Goal: Navigation & Orientation: Find specific page/section

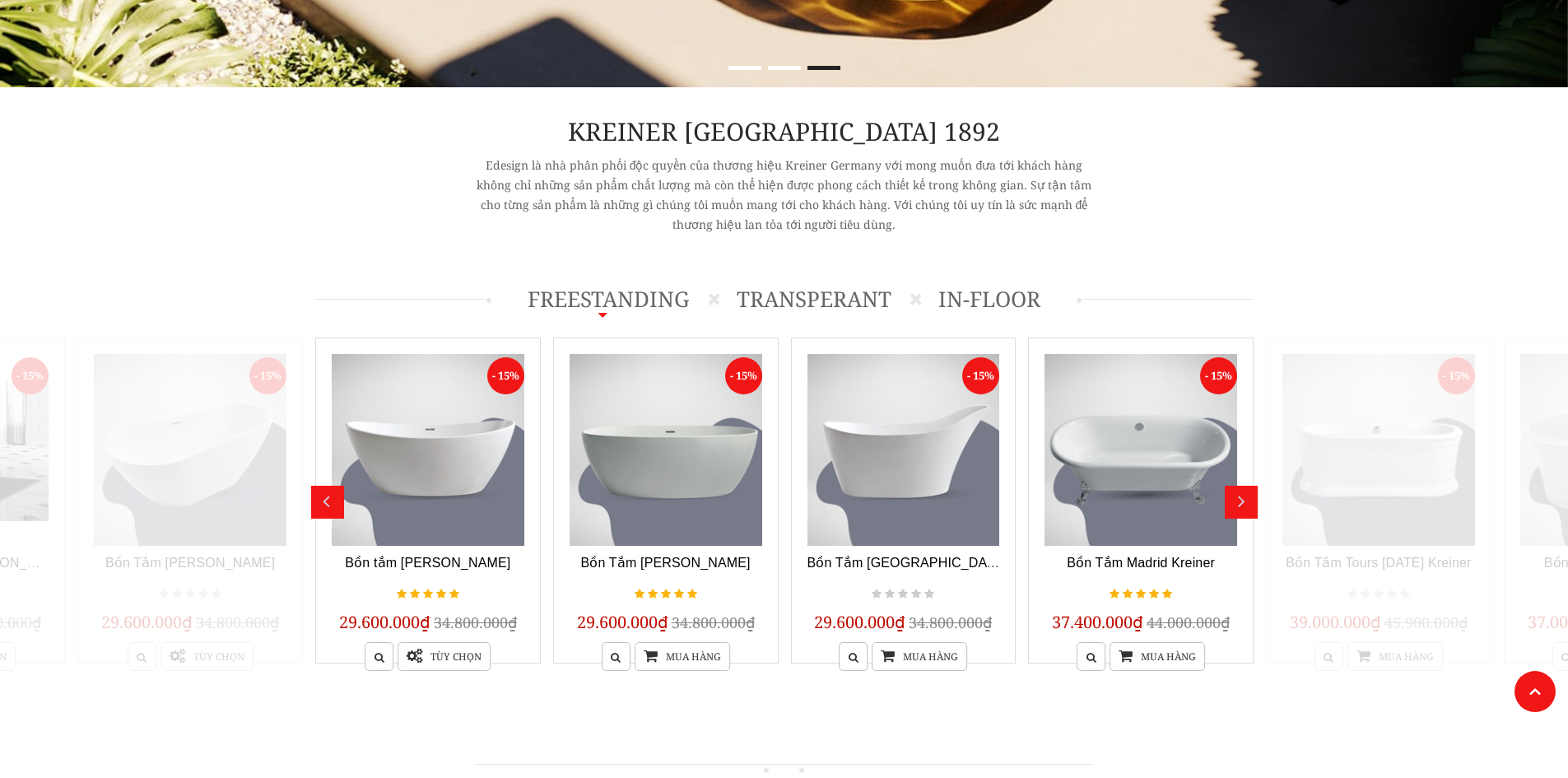
scroll to position [659, 0]
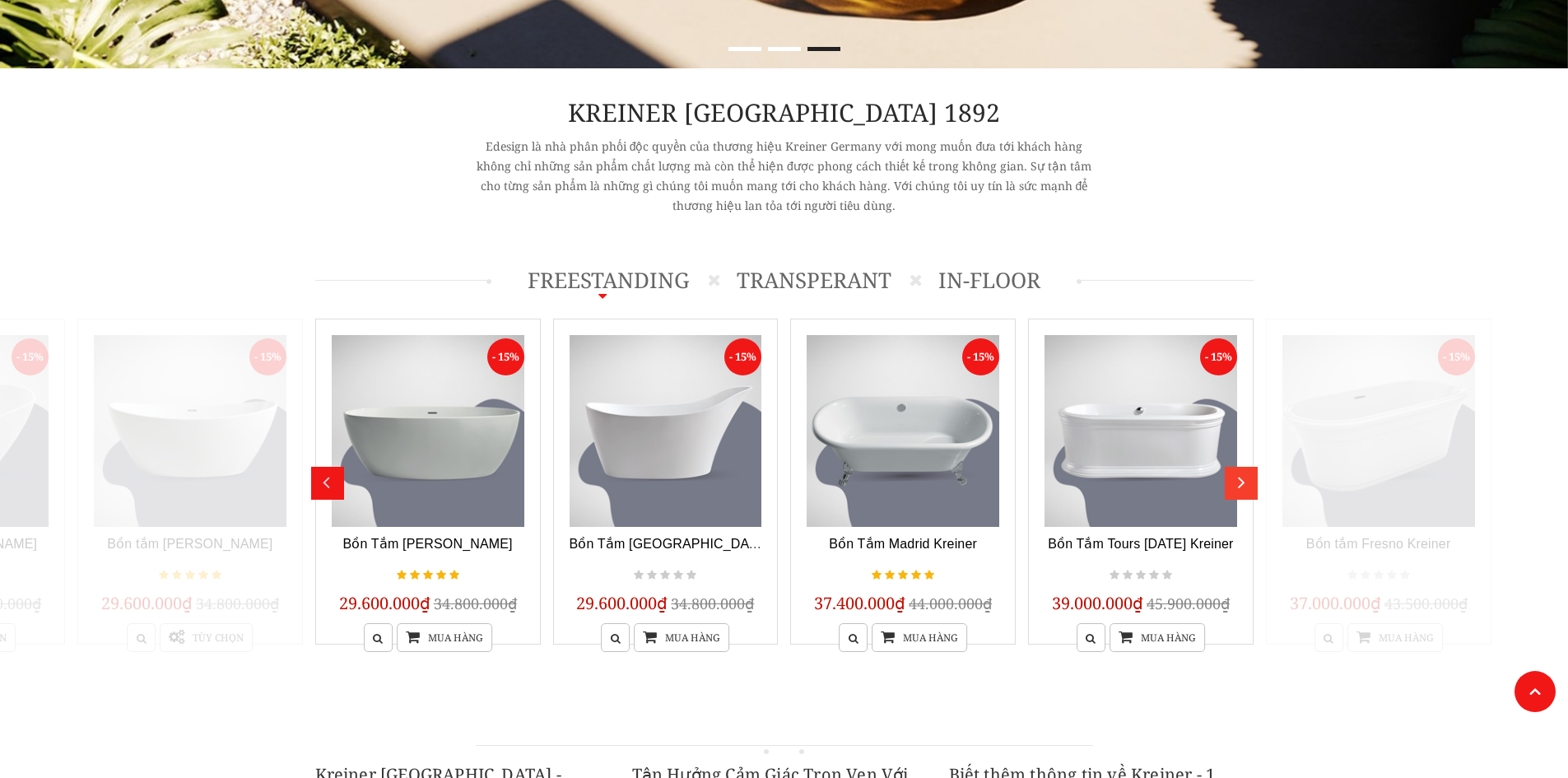
click at [1239, 488] on div "next" at bounding box center [1243, 477] width 20 height 20
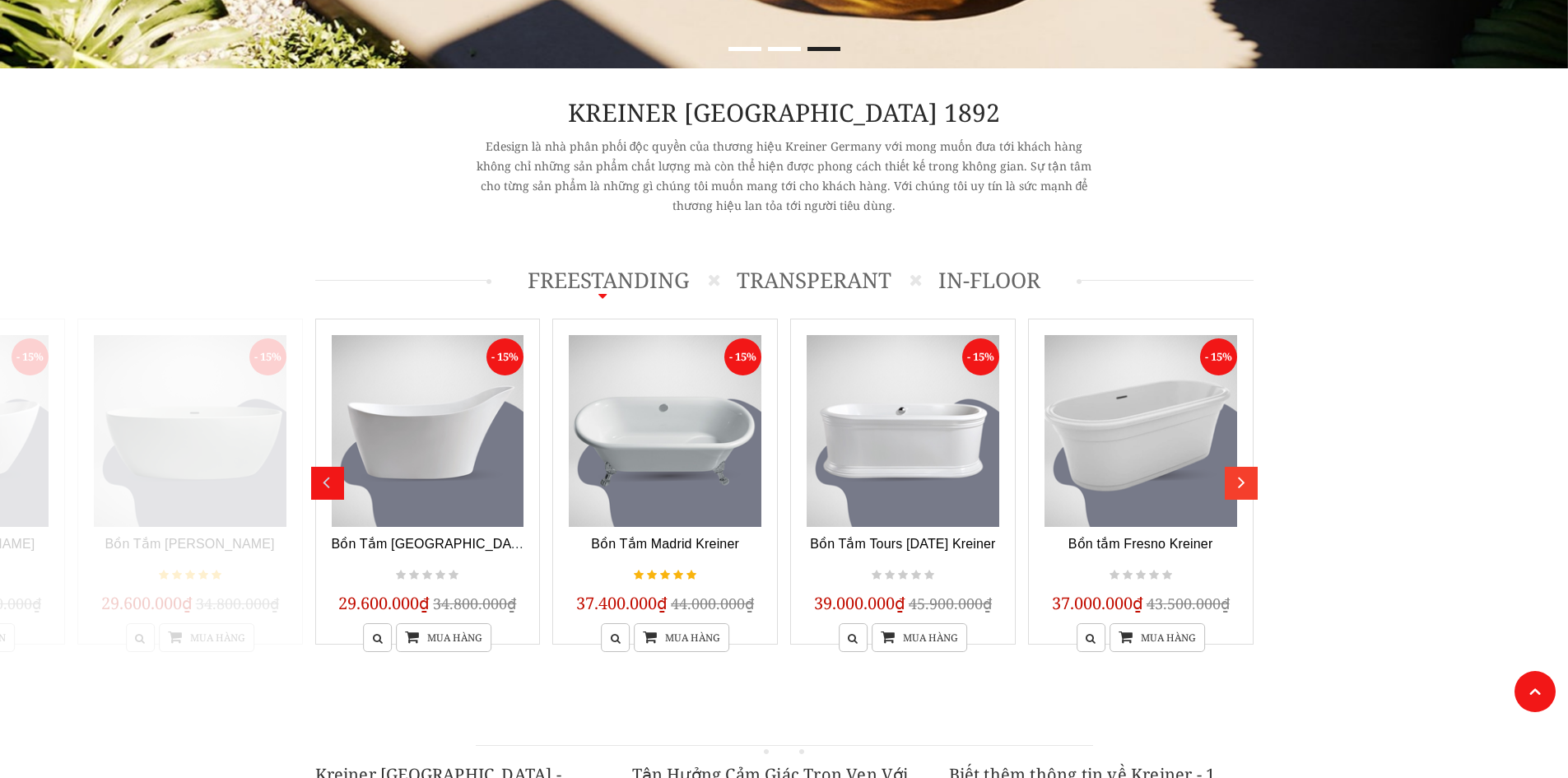
click at [1248, 483] on div "next" at bounding box center [1243, 477] width 20 height 20
click at [1248, 484] on div "next" at bounding box center [1243, 477] width 20 height 20
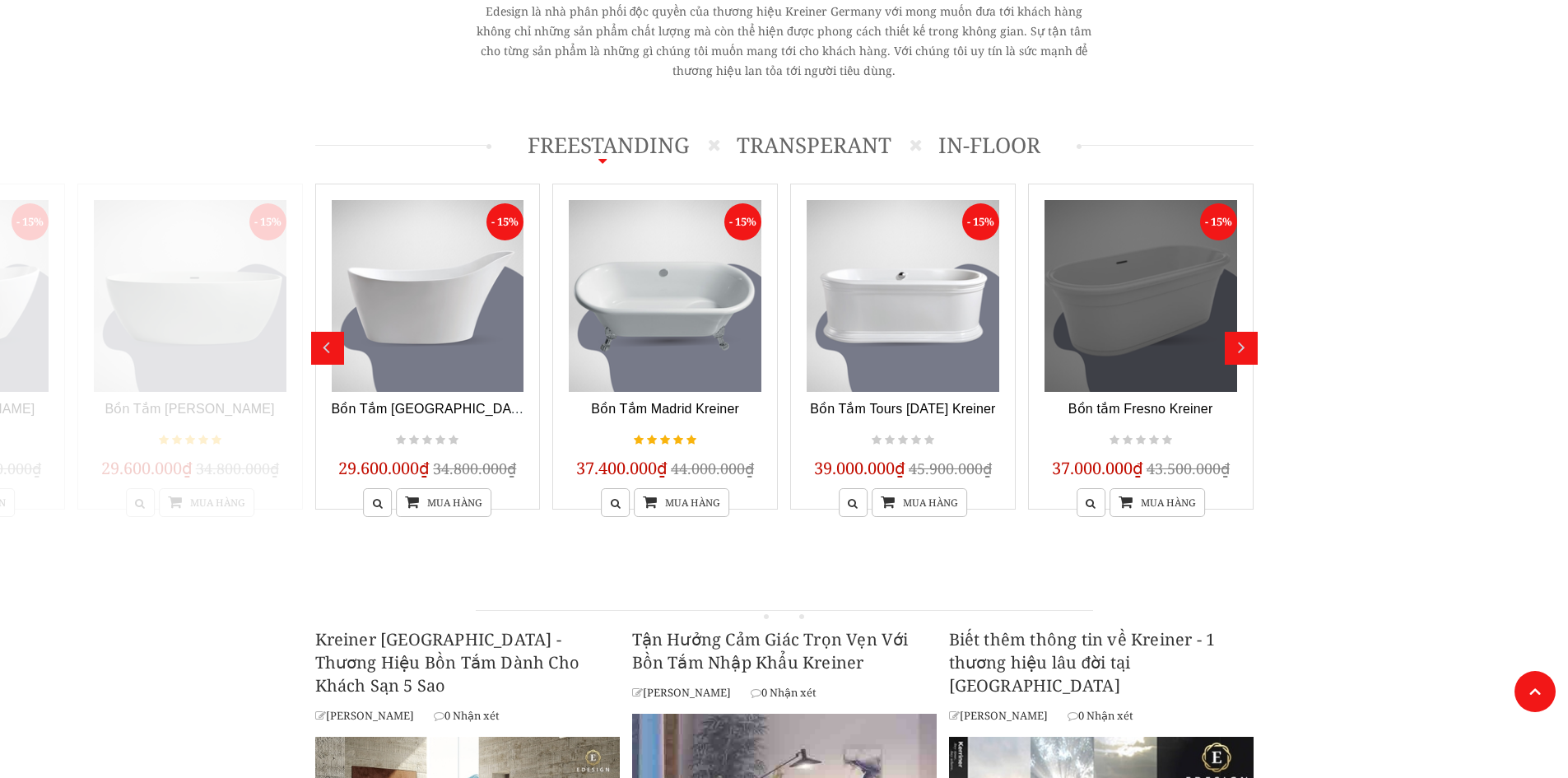
scroll to position [577, 0]
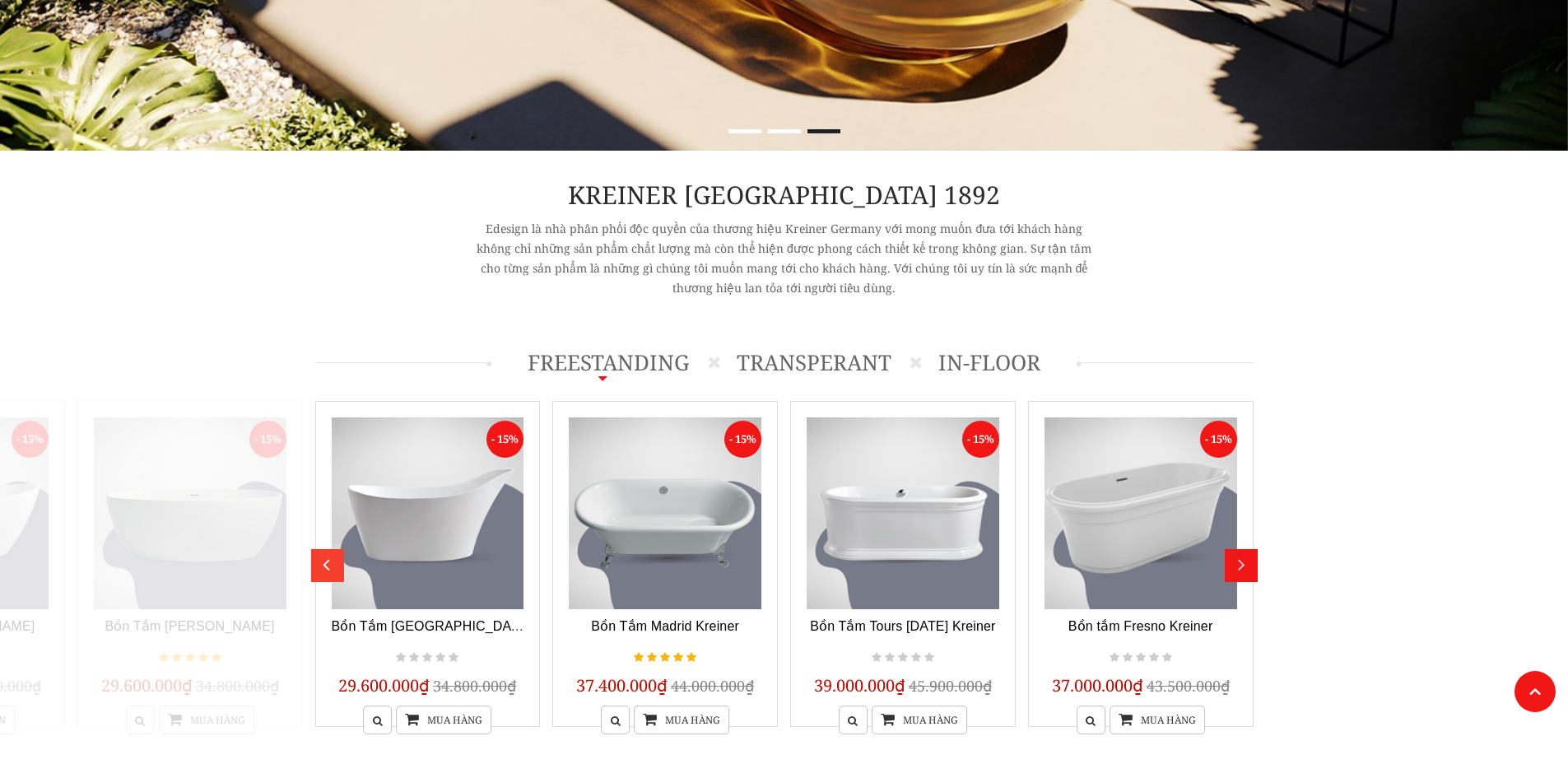
click at [327, 566] on div "prev" at bounding box center [325, 559] width 20 height 20
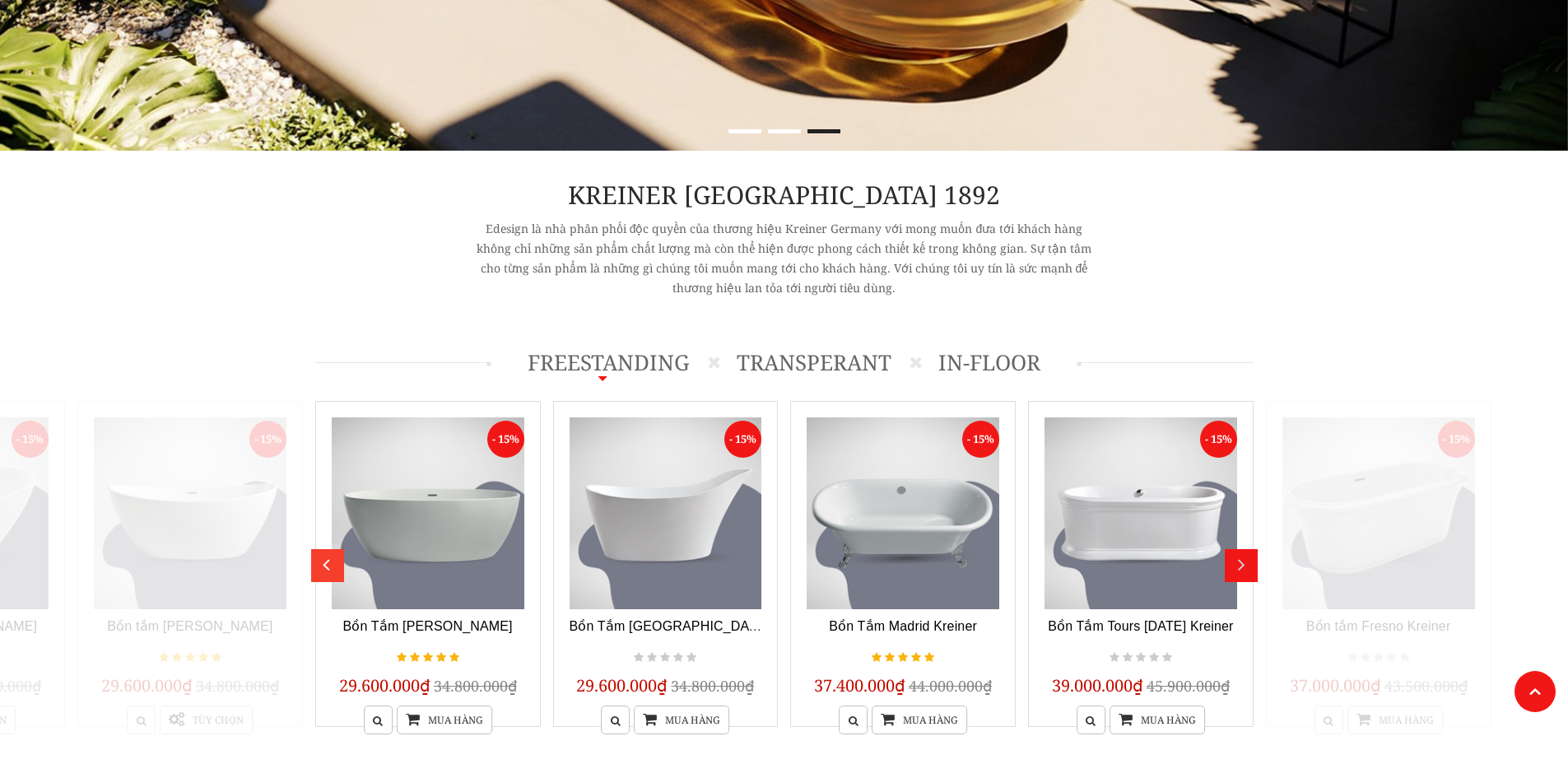
click at [327, 566] on div "prev" at bounding box center [325, 559] width 20 height 20
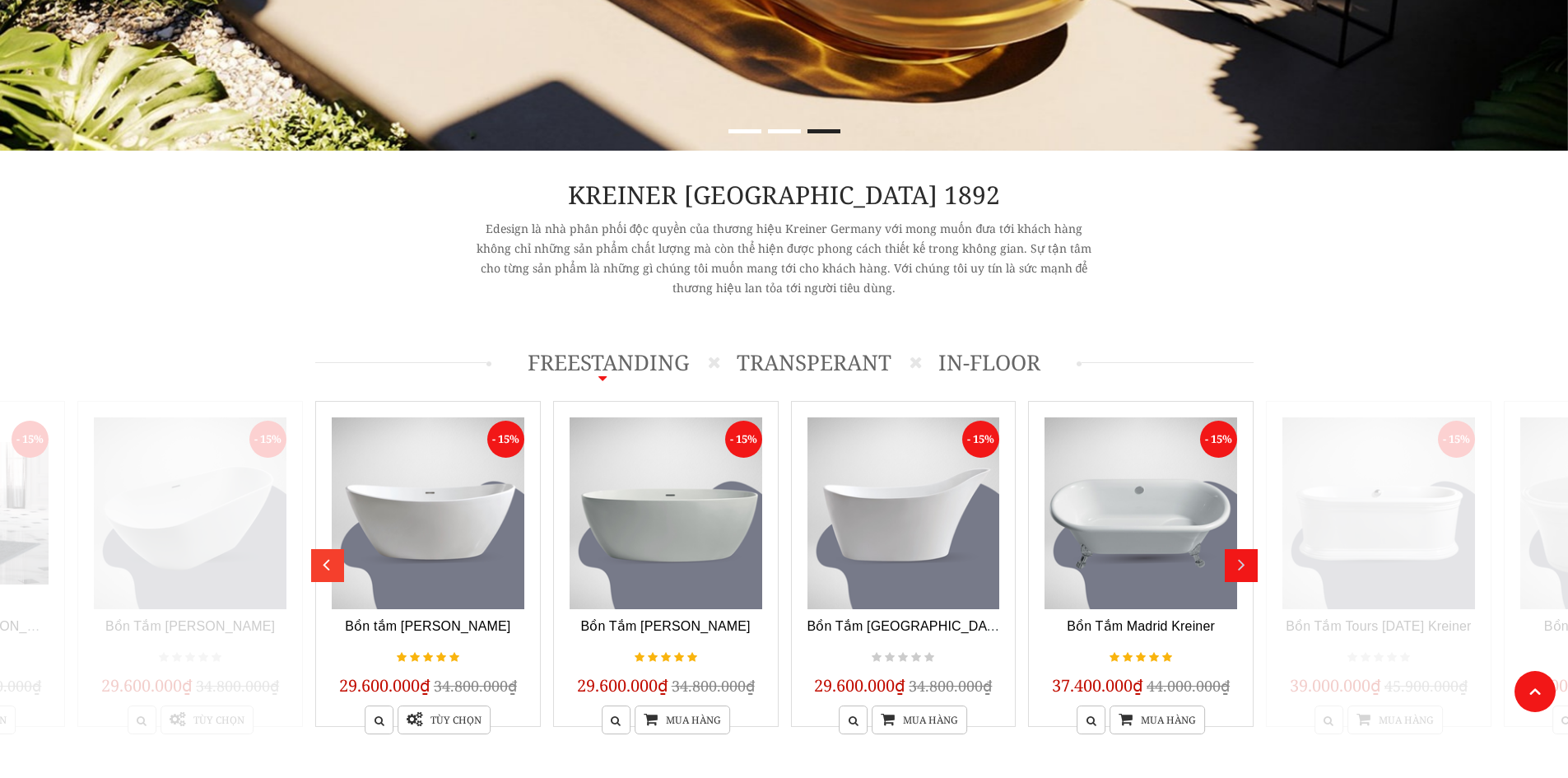
click at [327, 566] on div "prev" at bounding box center [325, 559] width 20 height 20
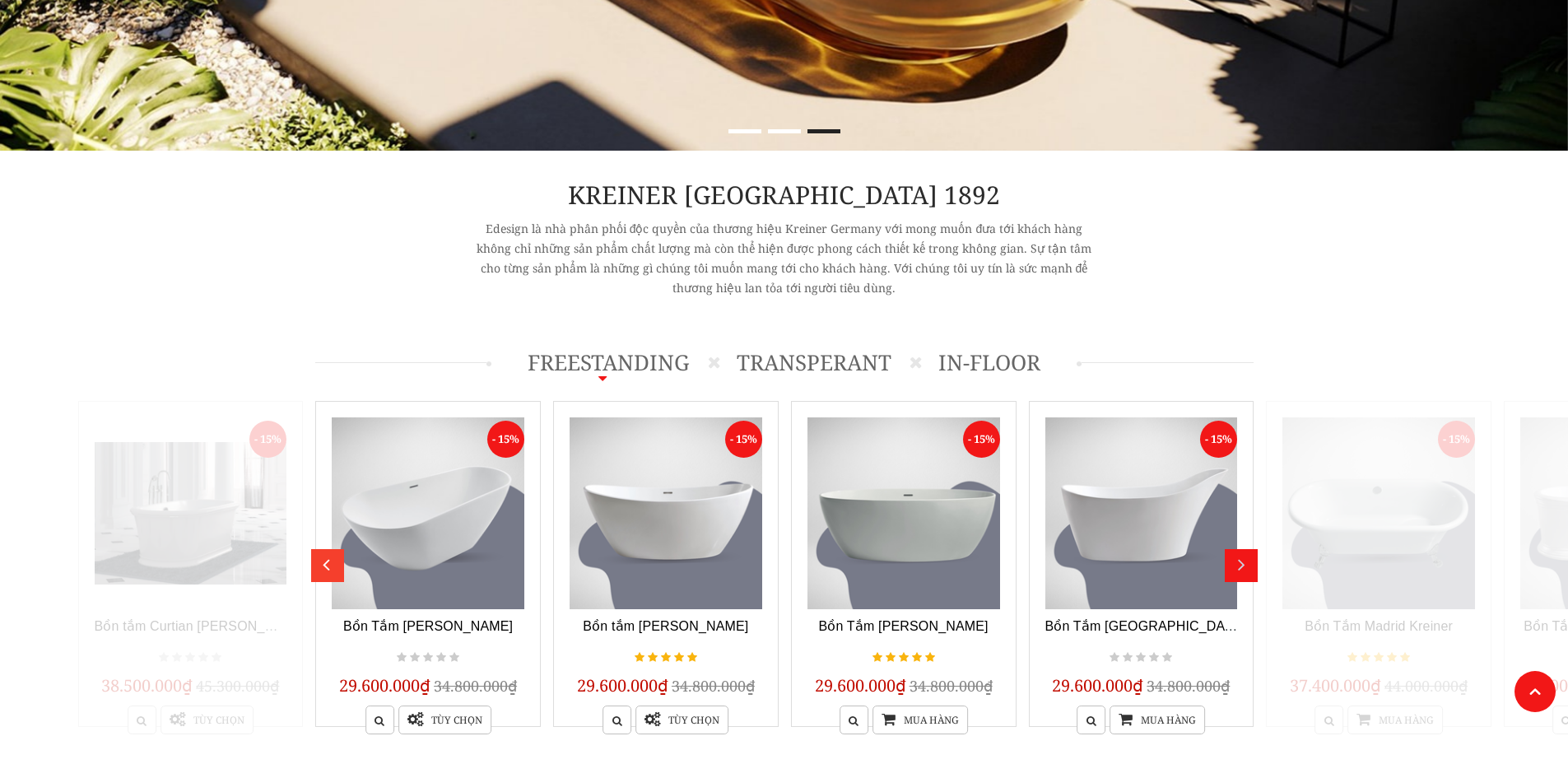
click at [327, 566] on div "prev" at bounding box center [325, 559] width 20 height 20
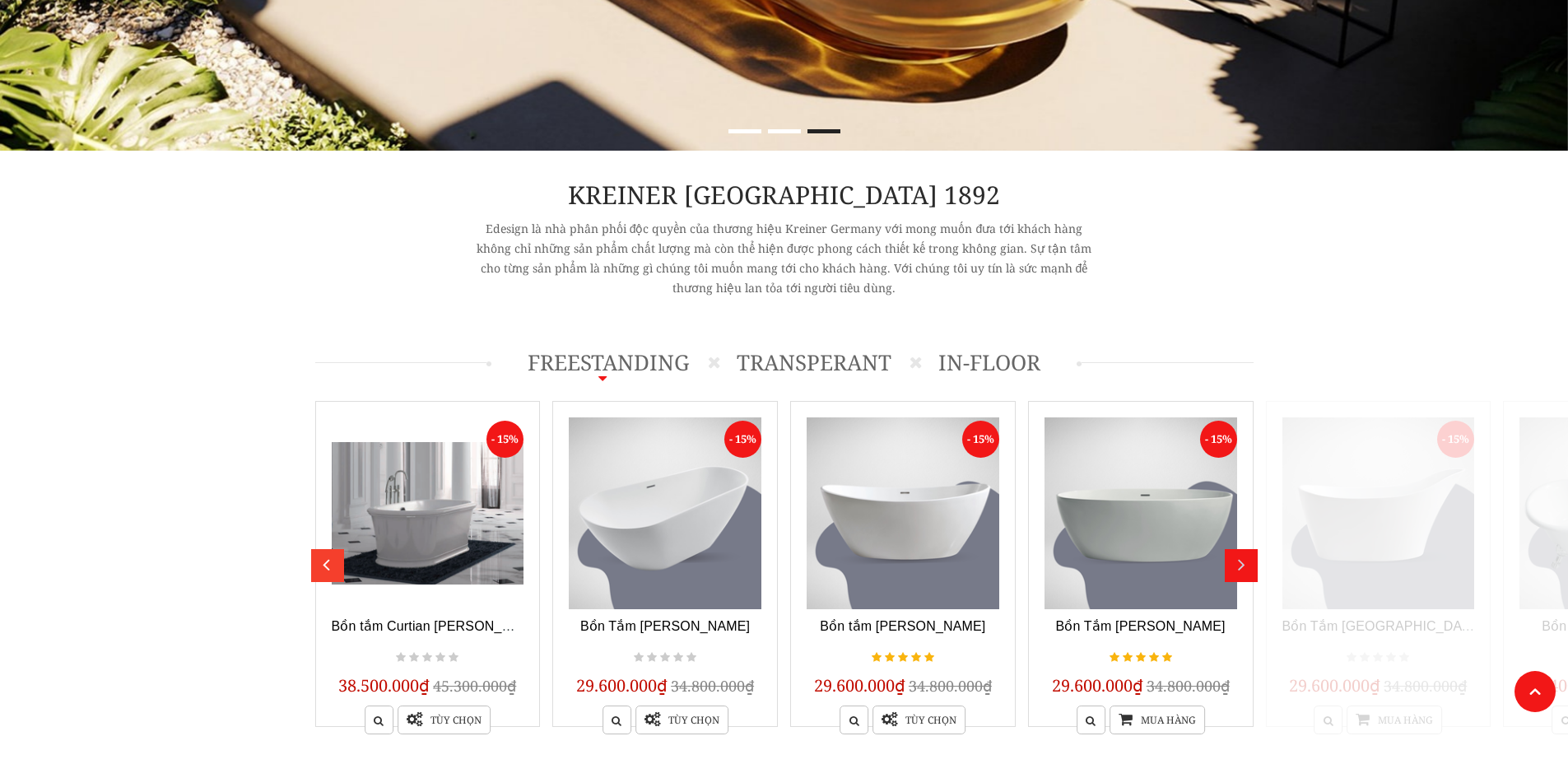
click at [327, 566] on div "prev" at bounding box center [325, 559] width 20 height 20
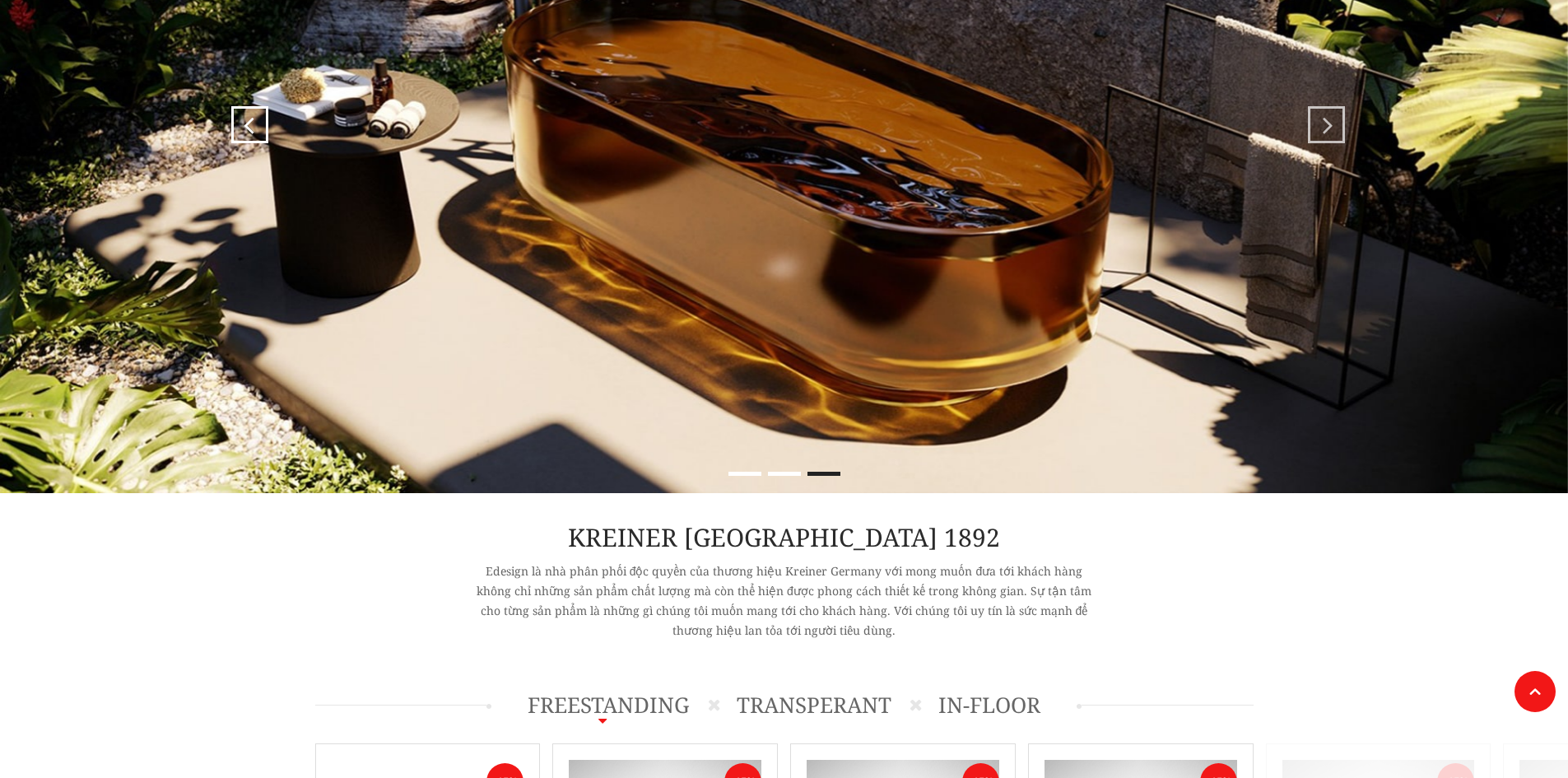
scroll to position [0, 0]
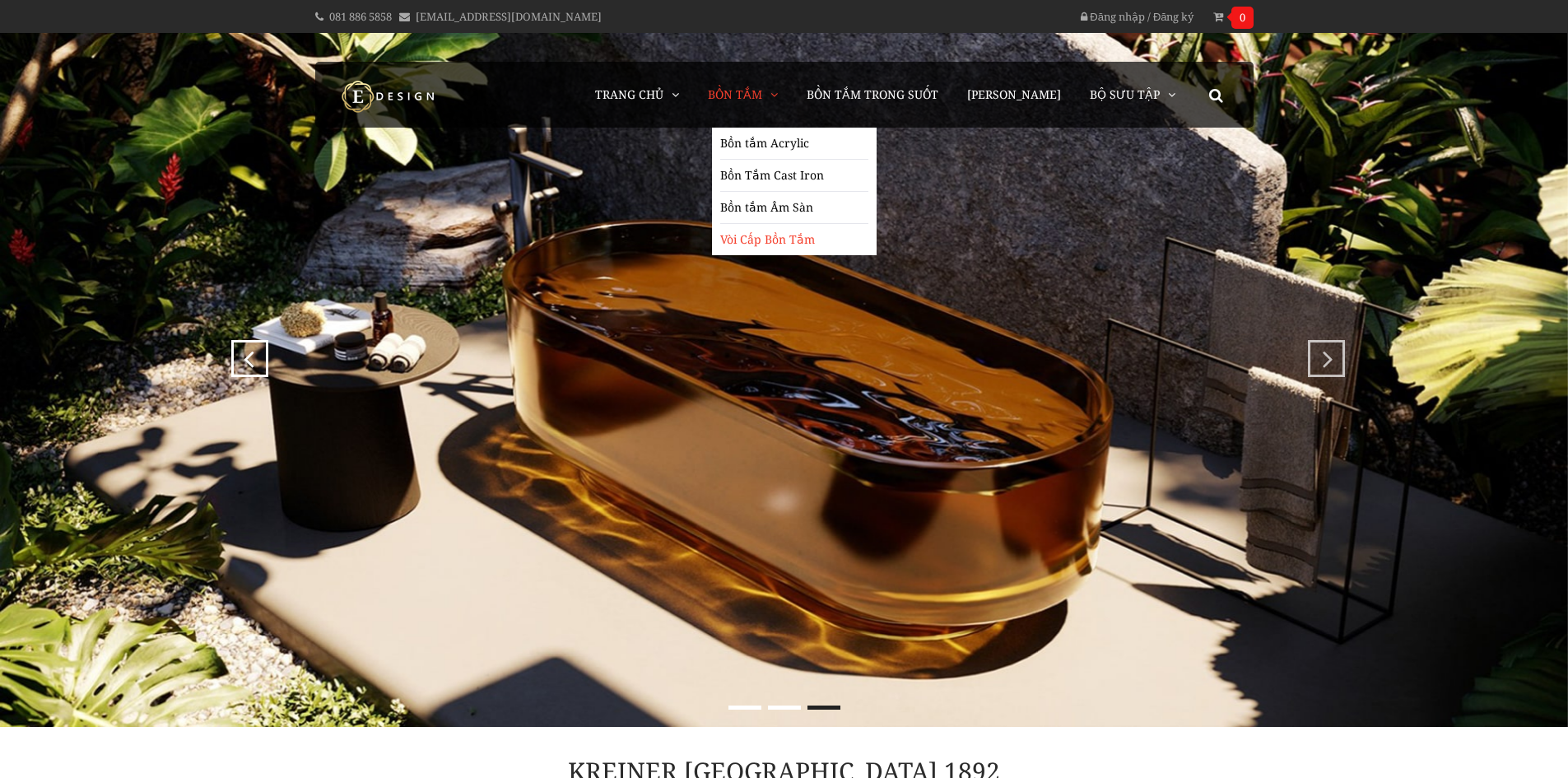
click at [805, 244] on link "Vòi Cấp Bồn Tắm" at bounding box center [794, 240] width 149 height 31
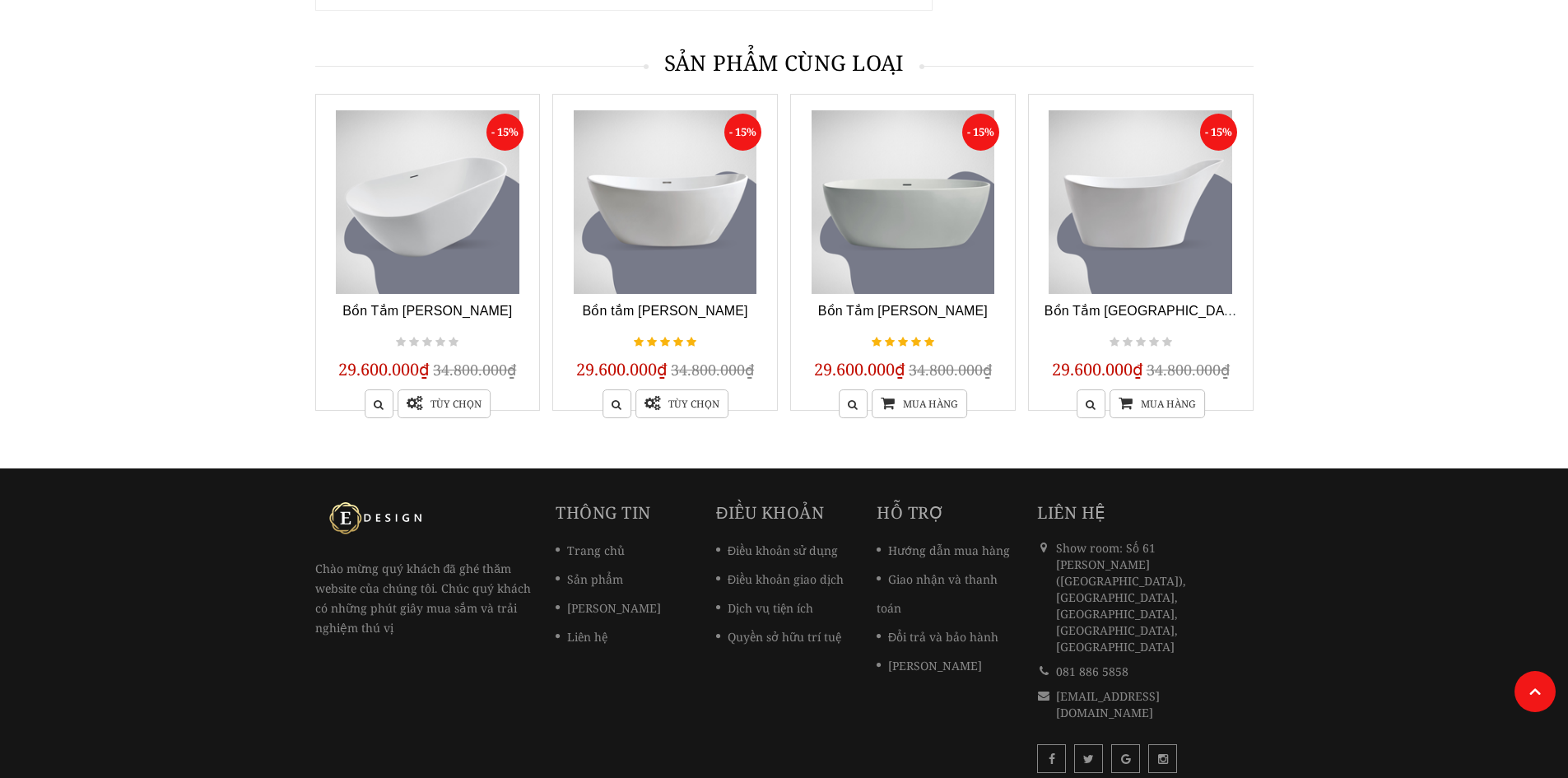
scroll to position [4242, 0]
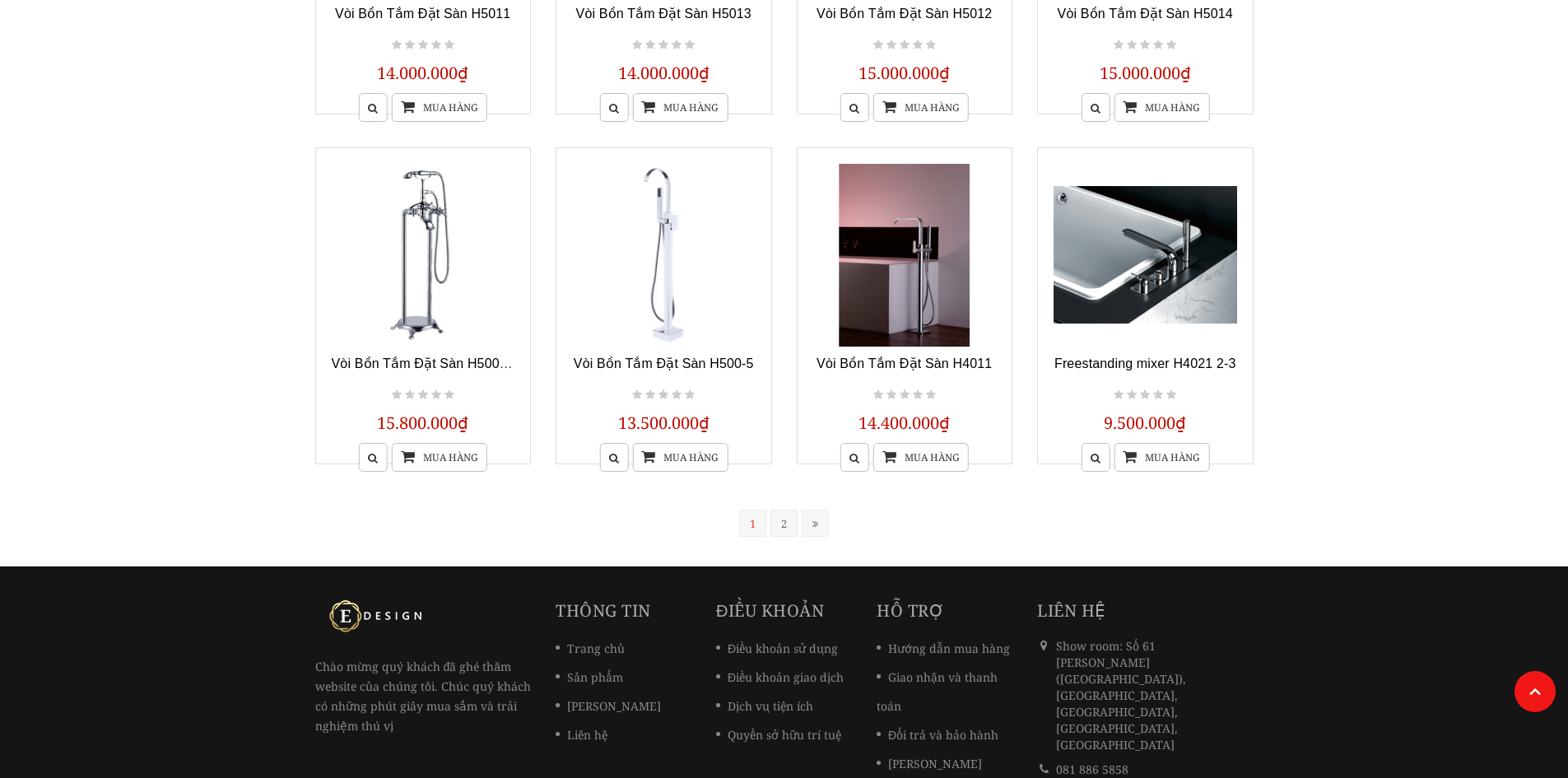
scroll to position [1235, 0]
click at [786, 528] on link "2" at bounding box center [784, 523] width 27 height 27
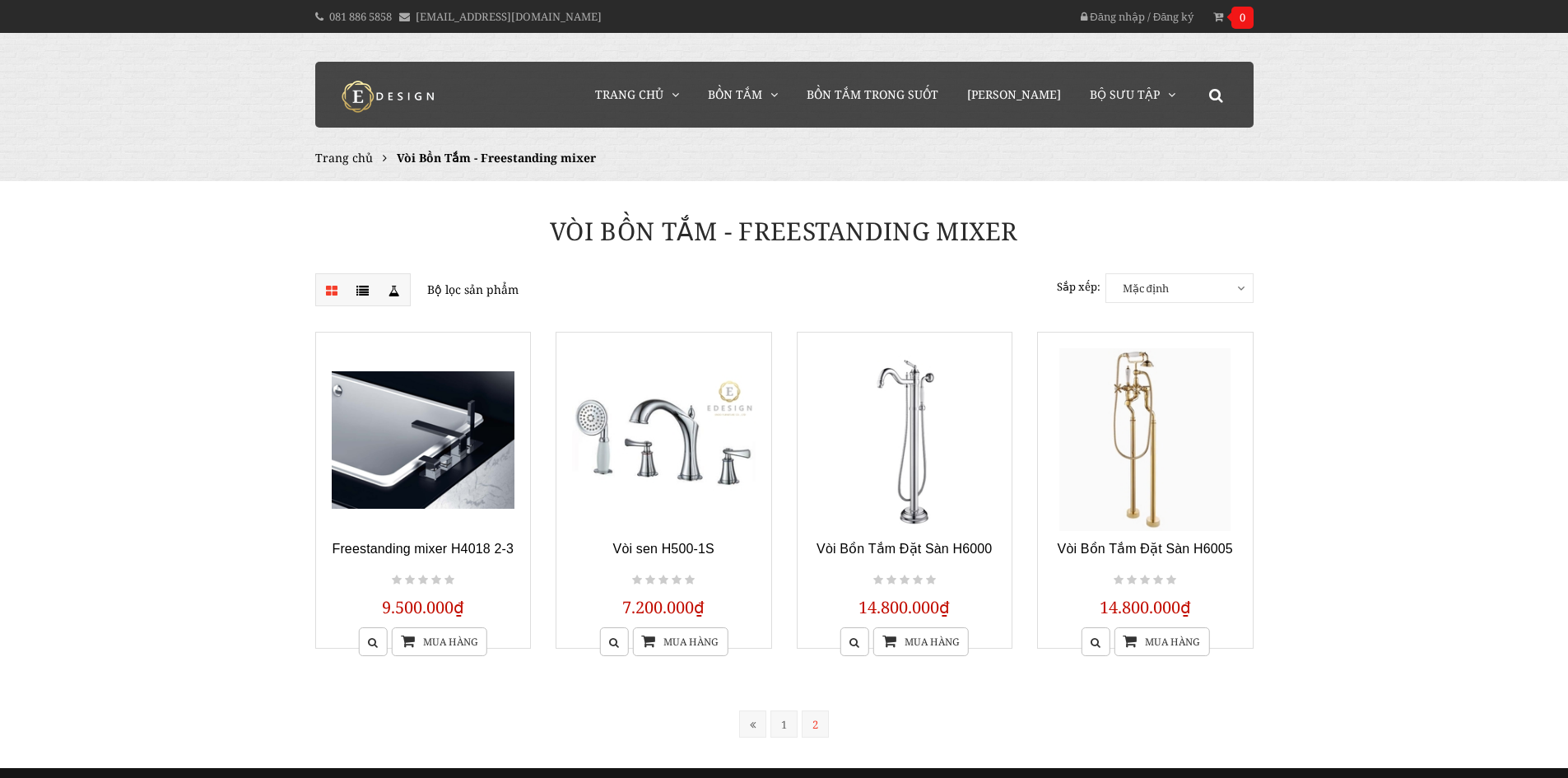
scroll to position [83, 0]
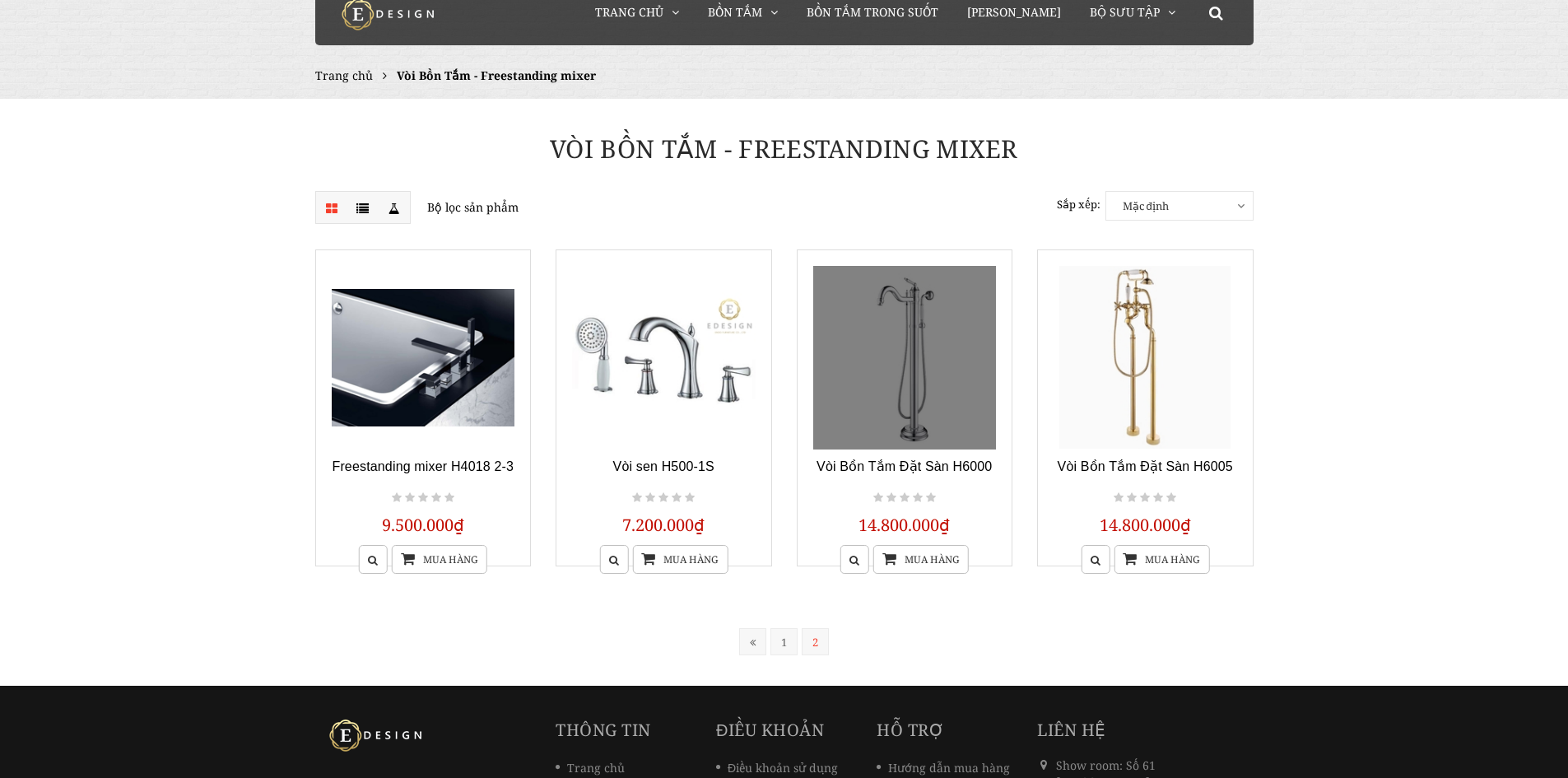
click at [888, 339] on link at bounding box center [905, 357] width 183 height 184
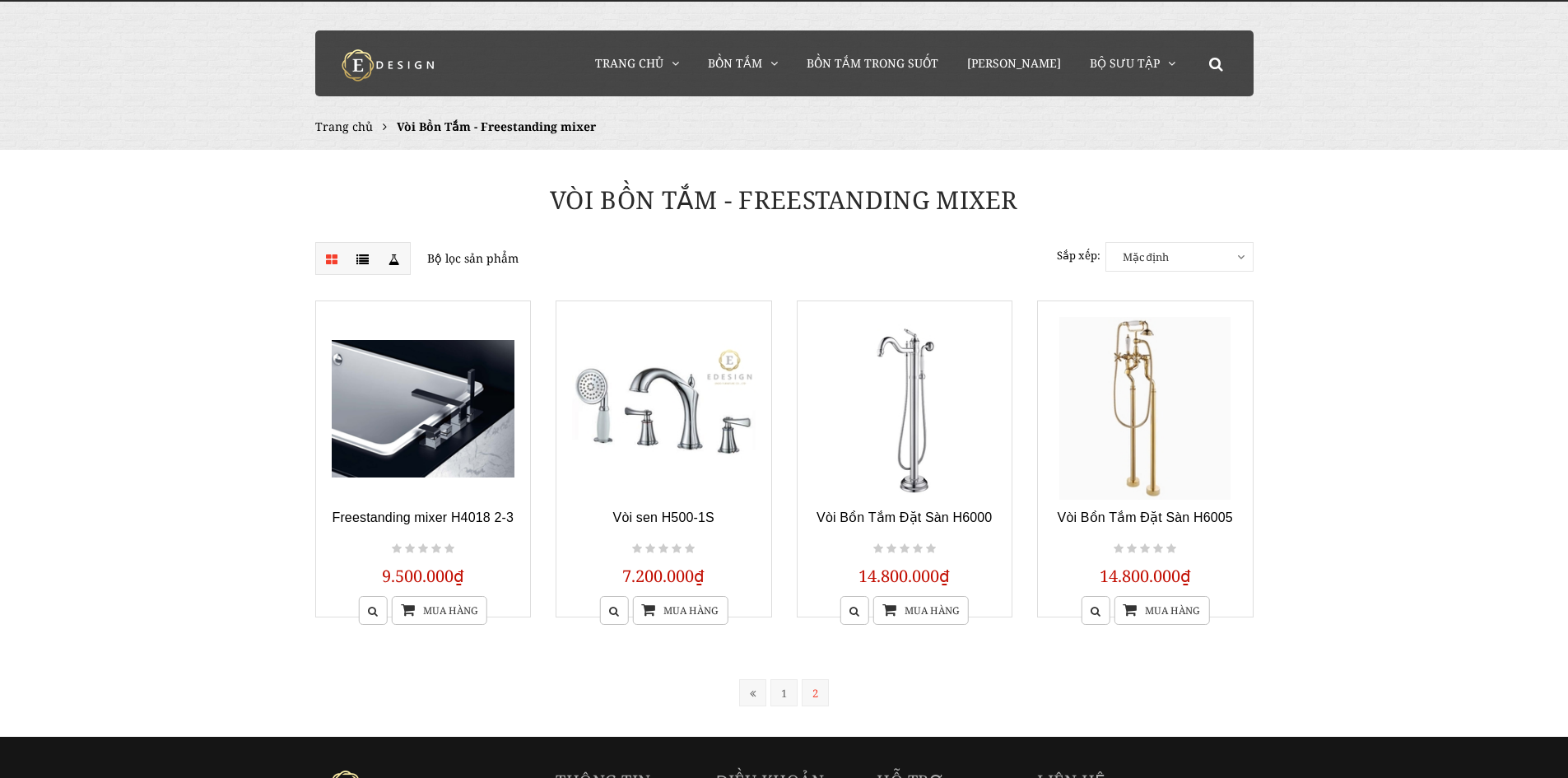
scroll to position [0, 0]
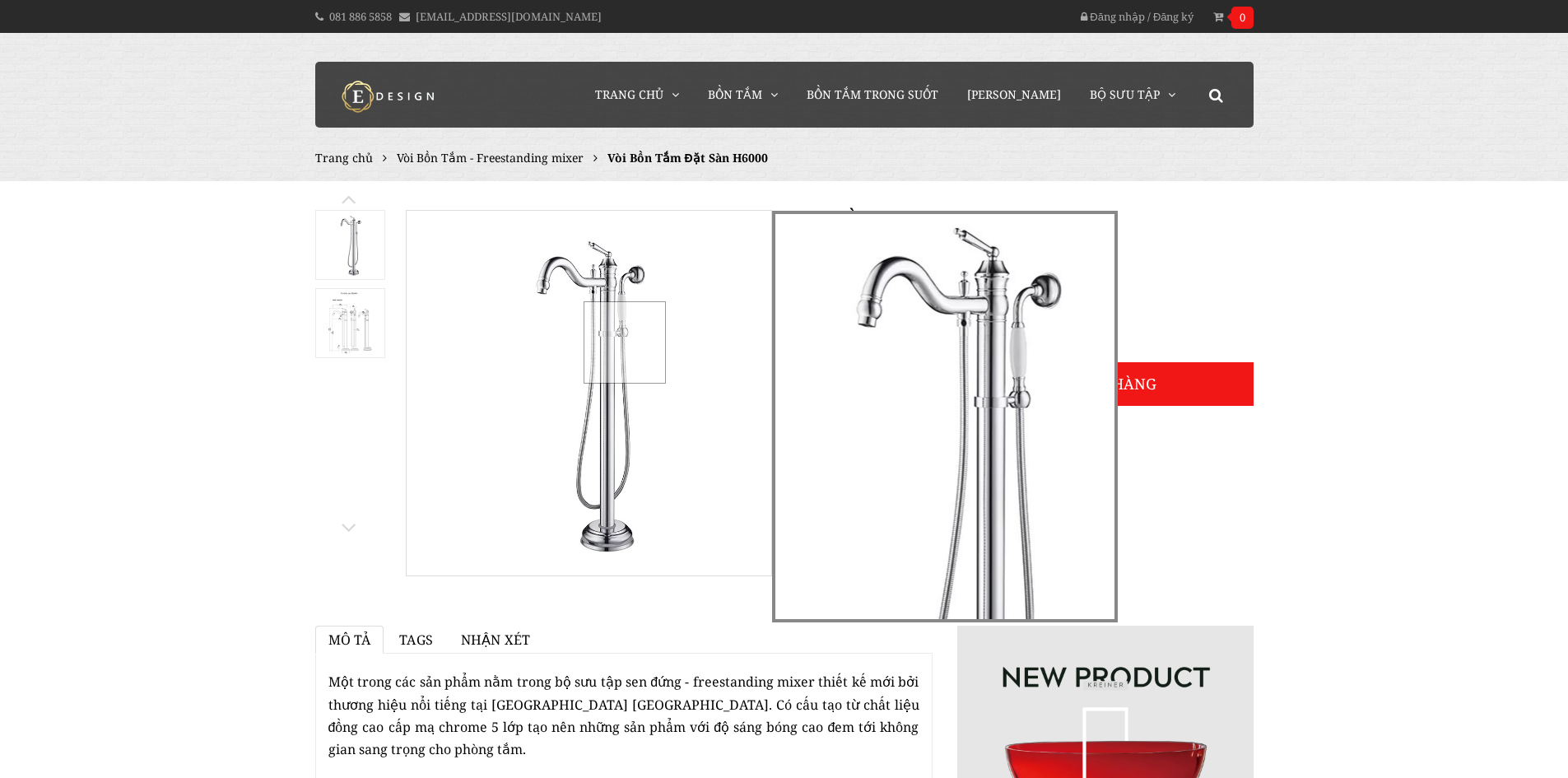
click at [623, 342] on div at bounding box center [624, 342] width 83 height 83
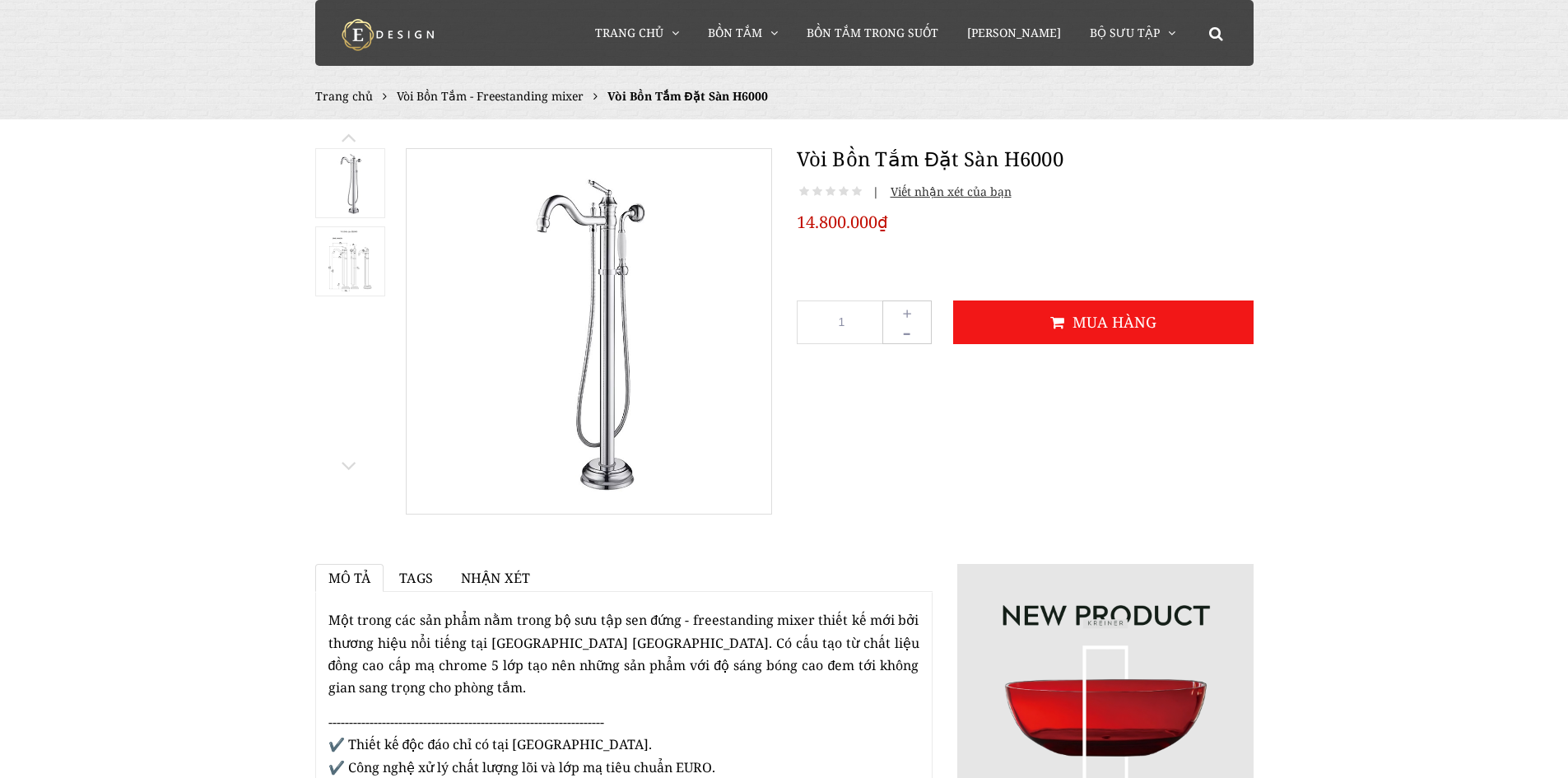
scroll to position [83, 0]
